Goal: Find specific page/section: Locate a particular part of the current website

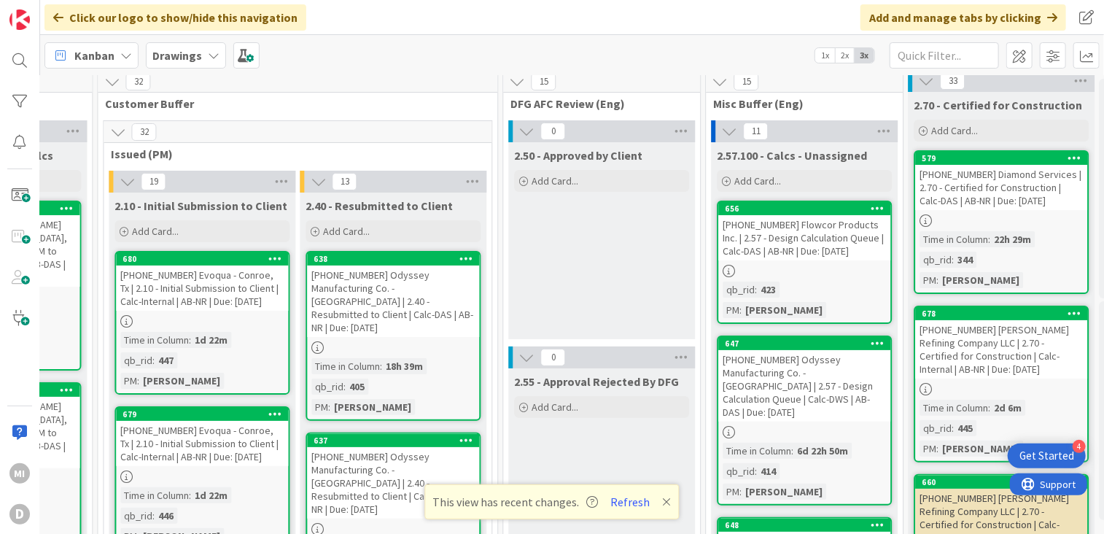
scroll to position [0, 1535]
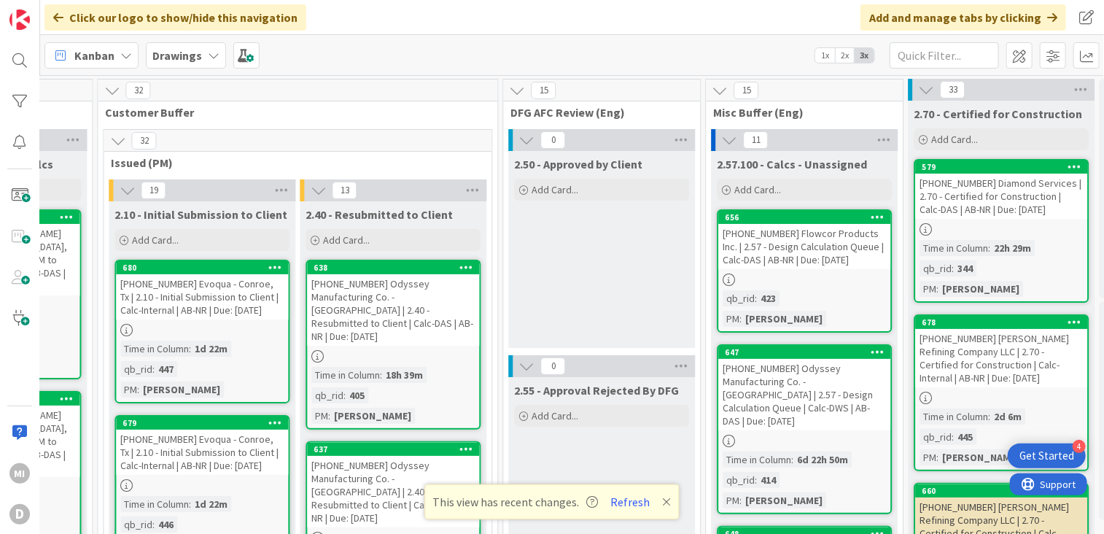
click at [951, 209] on div "[PHONE_NUMBER] Diamond Services | 2.70 - Certified for Construction | Calc-DAS …" at bounding box center [1001, 196] width 172 height 45
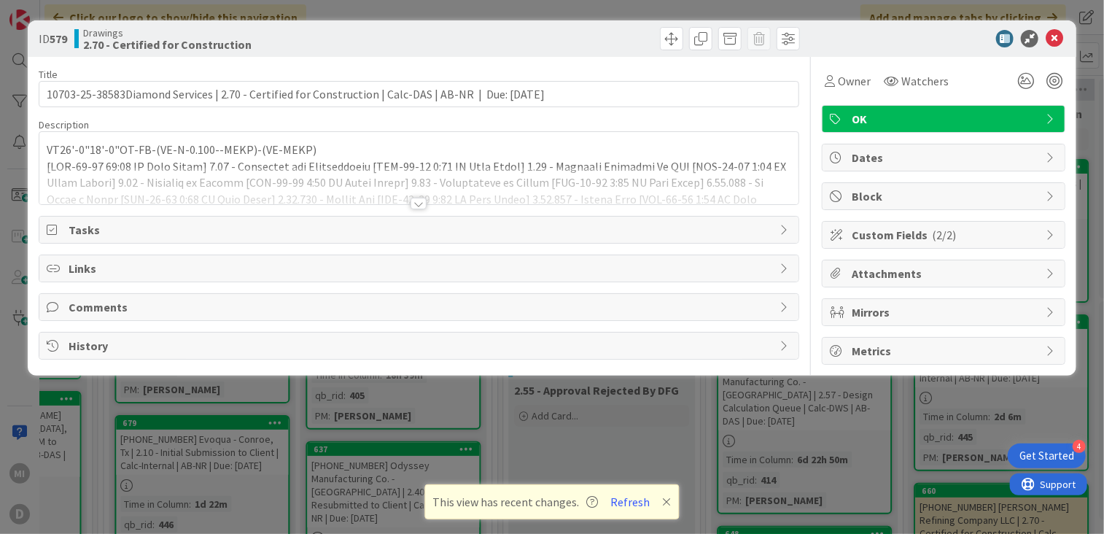
type input "10703-25-38583Diamond Services | 2.70 - Certified for Construction | Calc-DAS |…"
click at [420, 200] on div at bounding box center [418, 204] width 16 height 12
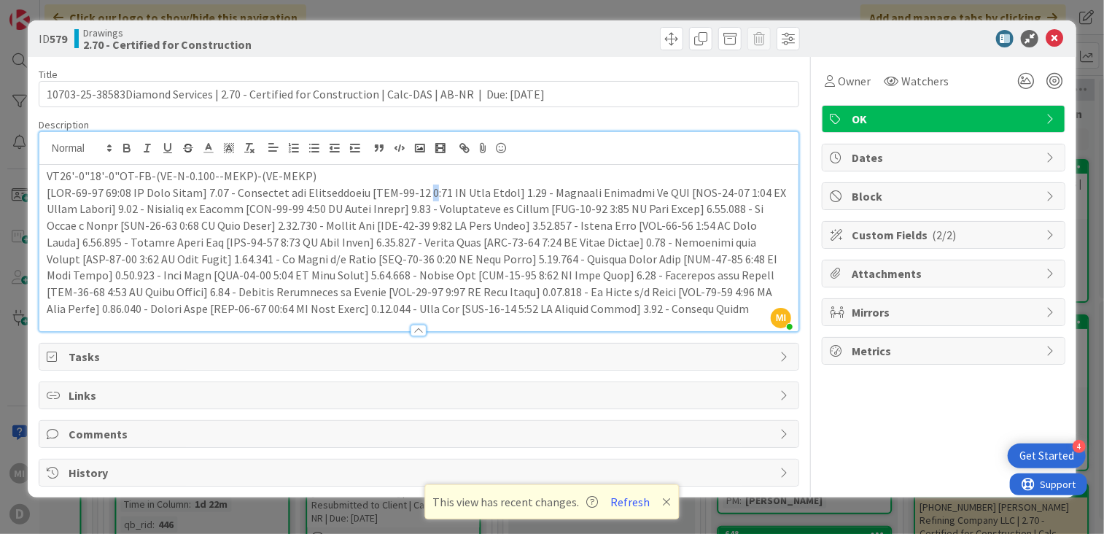
click at [420, 200] on p at bounding box center [419, 250] width 744 height 133
click at [1053, 33] on icon at bounding box center [1054, 38] width 17 height 17
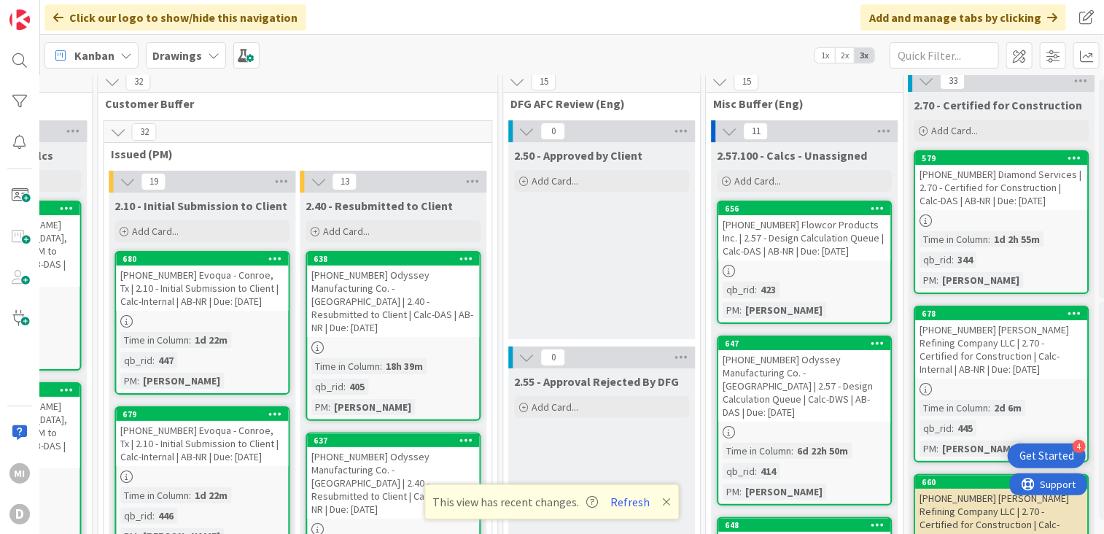
scroll to position [0, 1535]
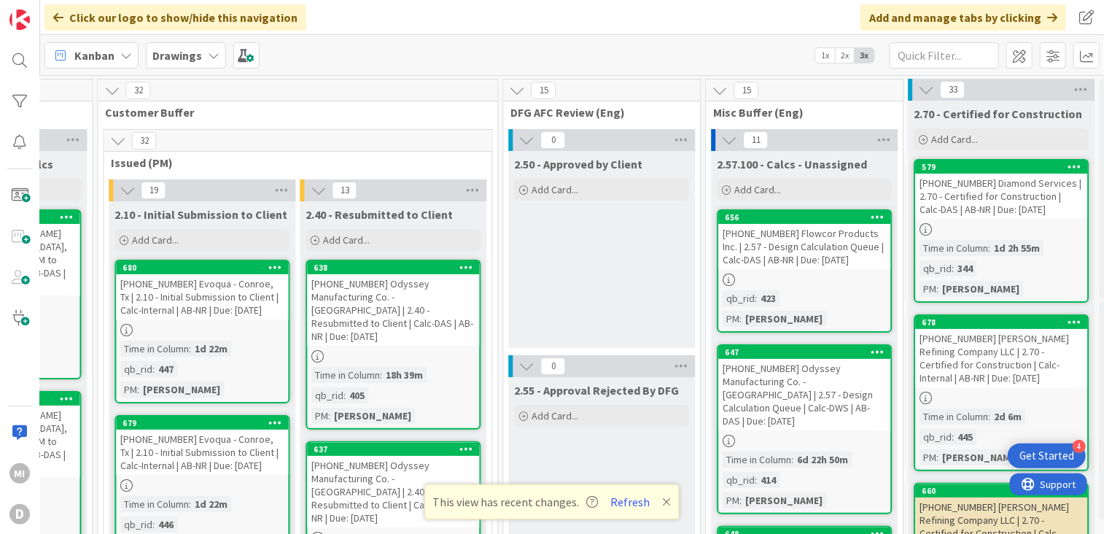
click at [1038, 204] on div "[PHONE_NUMBER] Diamond Services | 2.70 - Certified for Construction | Calc-DAS …" at bounding box center [1001, 196] width 172 height 45
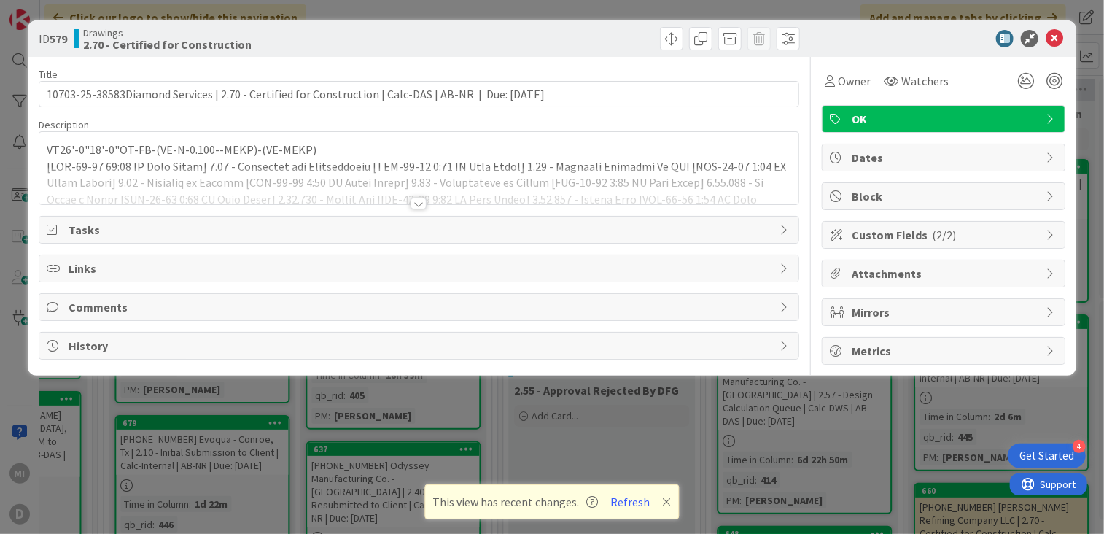
type input "10703-25-38583Diamond Services | 2.70 - Certified for Construction | Calc-DAS |…"
click at [306, 12] on div "ID 579 Drawings 2.70 - Certified for Construction Title 107 / 128 10703-25-3858…" at bounding box center [552, 267] width 1104 height 534
